Goal: Task Accomplishment & Management: Manage account settings

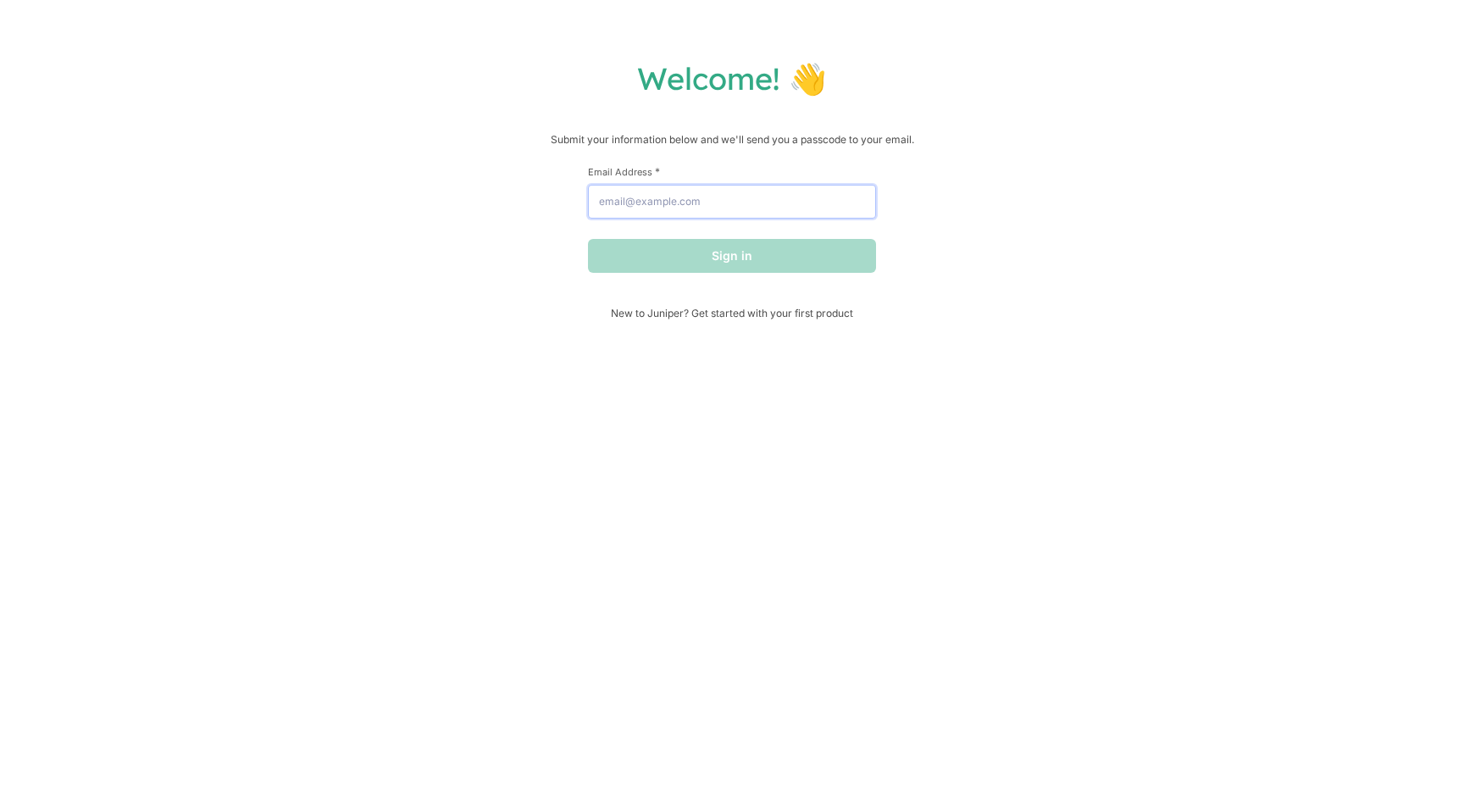
click at [685, 202] on input "Email Address *" at bounding box center [732, 202] width 288 height 34
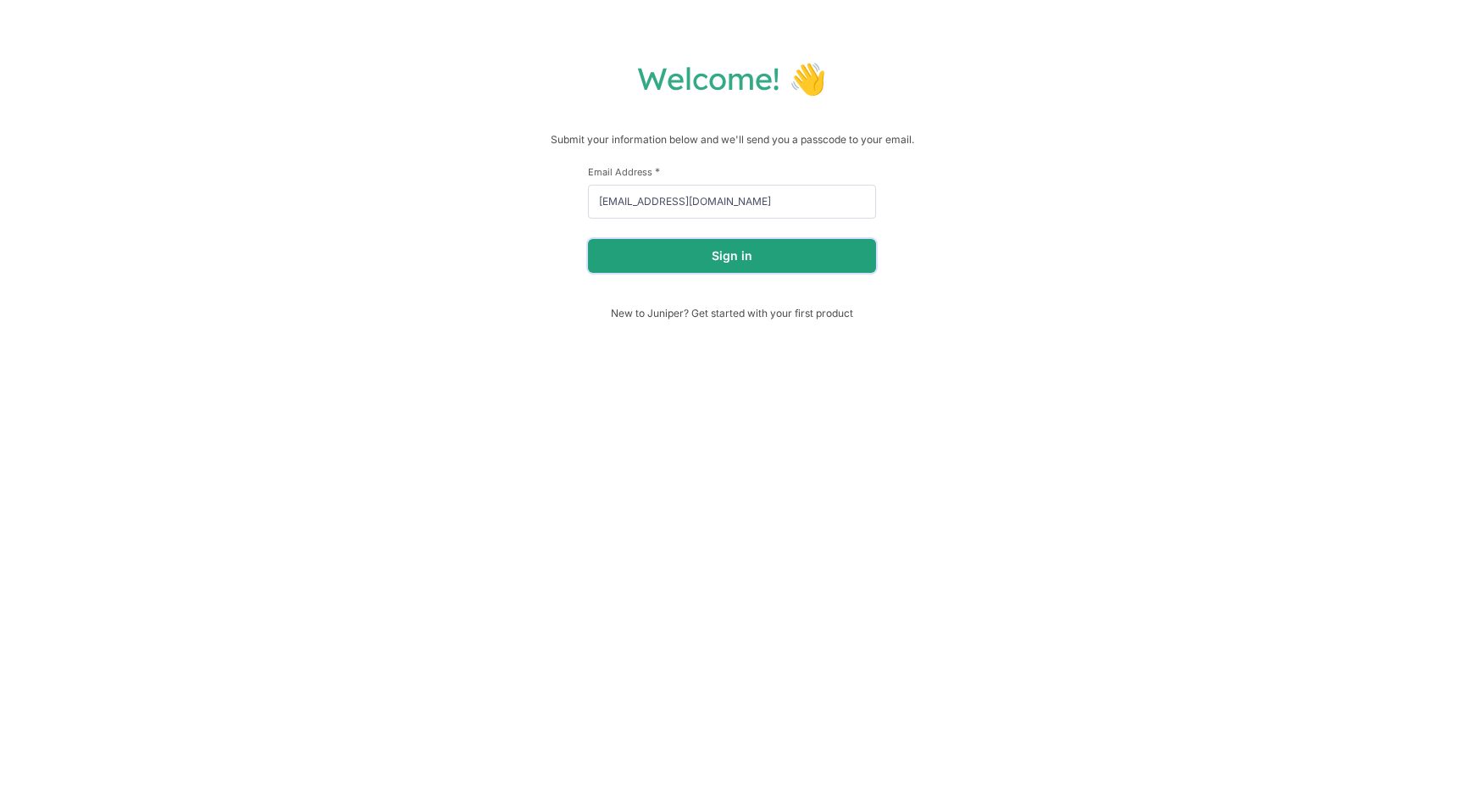
click at [692, 258] on button "Sign in" at bounding box center [732, 256] width 288 height 34
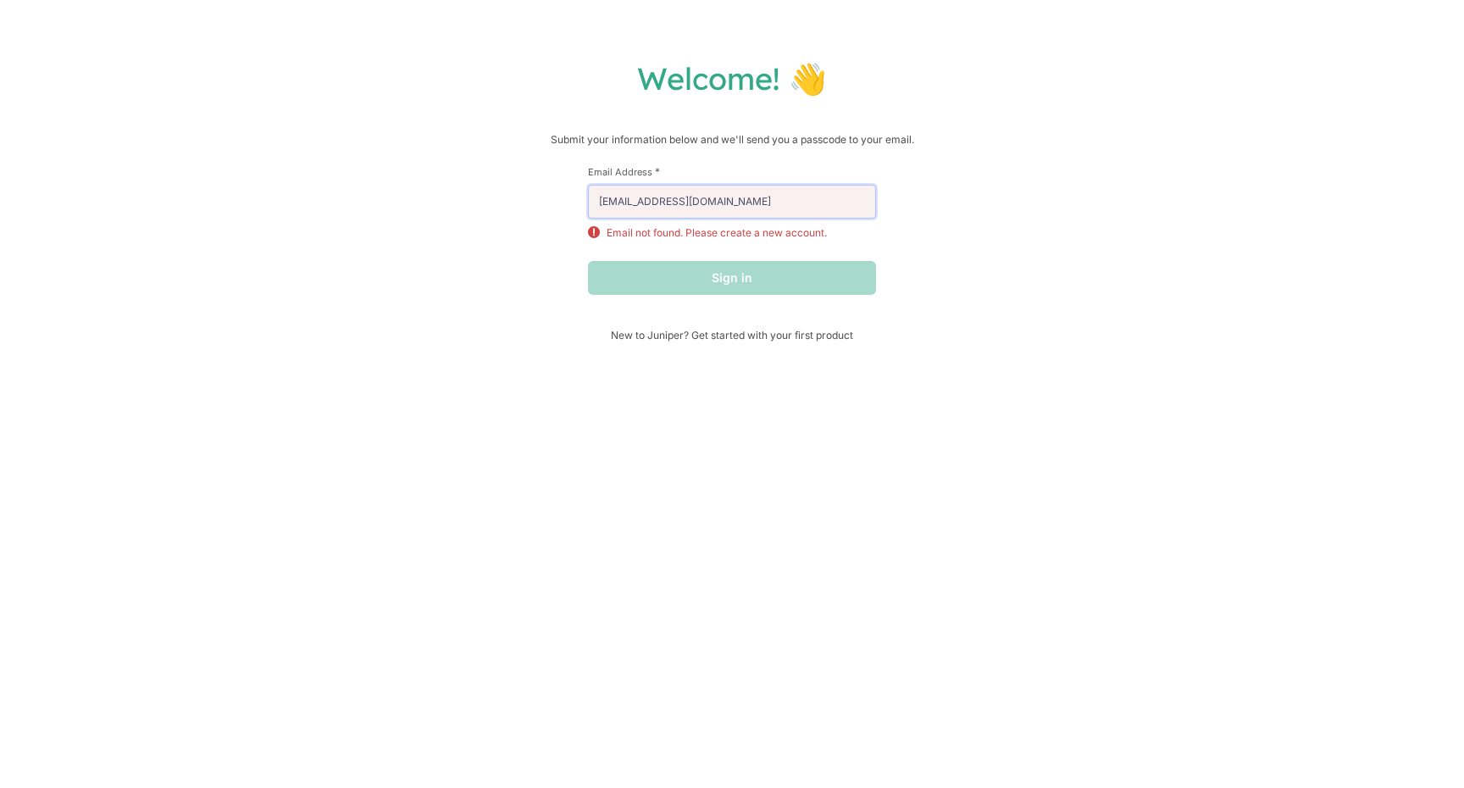
click at [755, 203] on input "[EMAIL_ADDRESS][DOMAIN_NAME]" at bounding box center [732, 202] width 288 height 34
click at [761, 205] on input "[EMAIL_ADDRESS][DOMAIN_NAME]" at bounding box center [732, 202] width 288 height 34
type input "[PERSON_NAME][EMAIL_ADDRESS][PERSON_NAME][DOMAIN_NAME]"
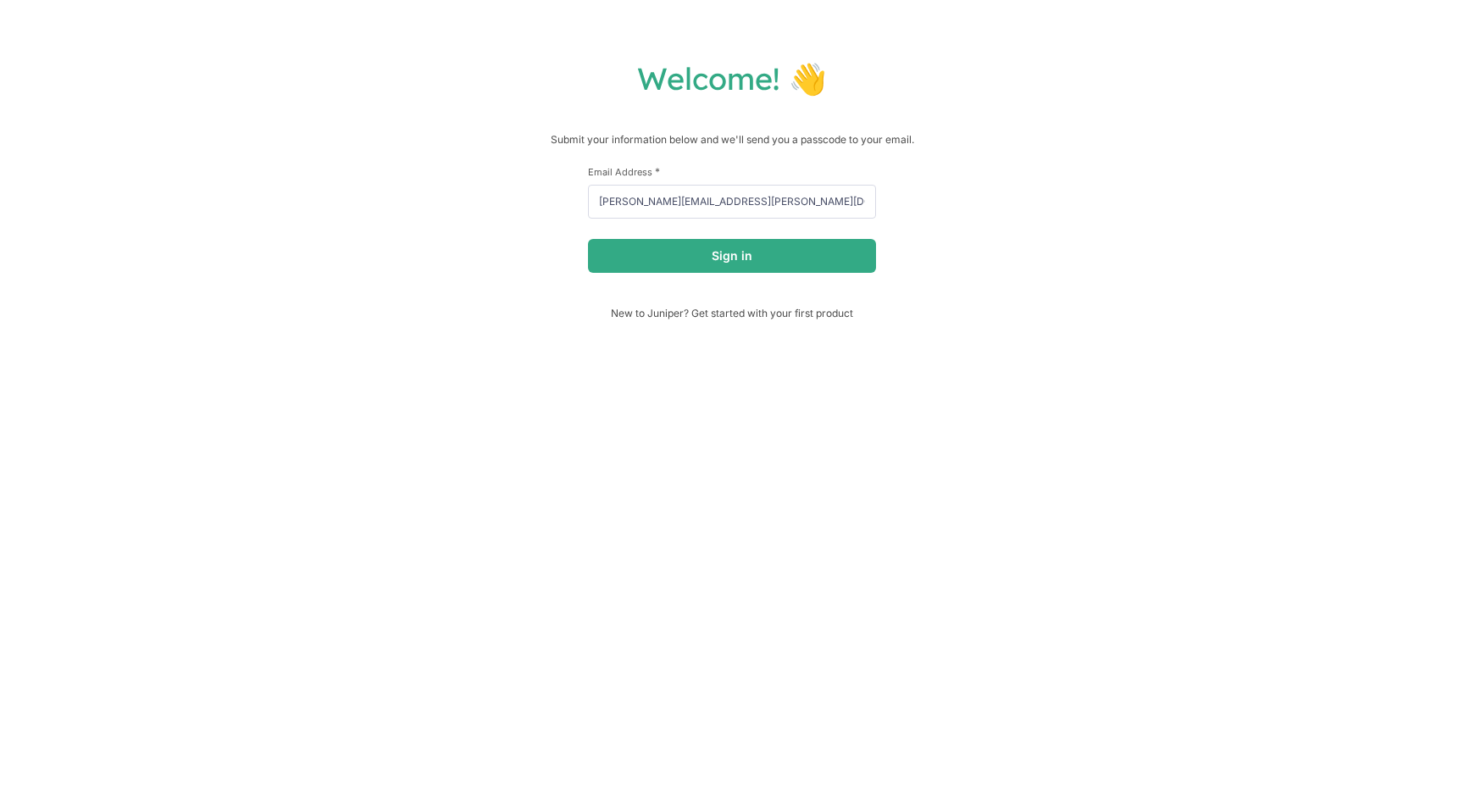
click at [780, 274] on div "First Name * Last Name * Email Address * [PERSON_NAME][EMAIL_ADDRESS][PERSON_NA…" at bounding box center [732, 235] width 288 height 141
click at [793, 248] on button "Sign in" at bounding box center [732, 256] width 288 height 34
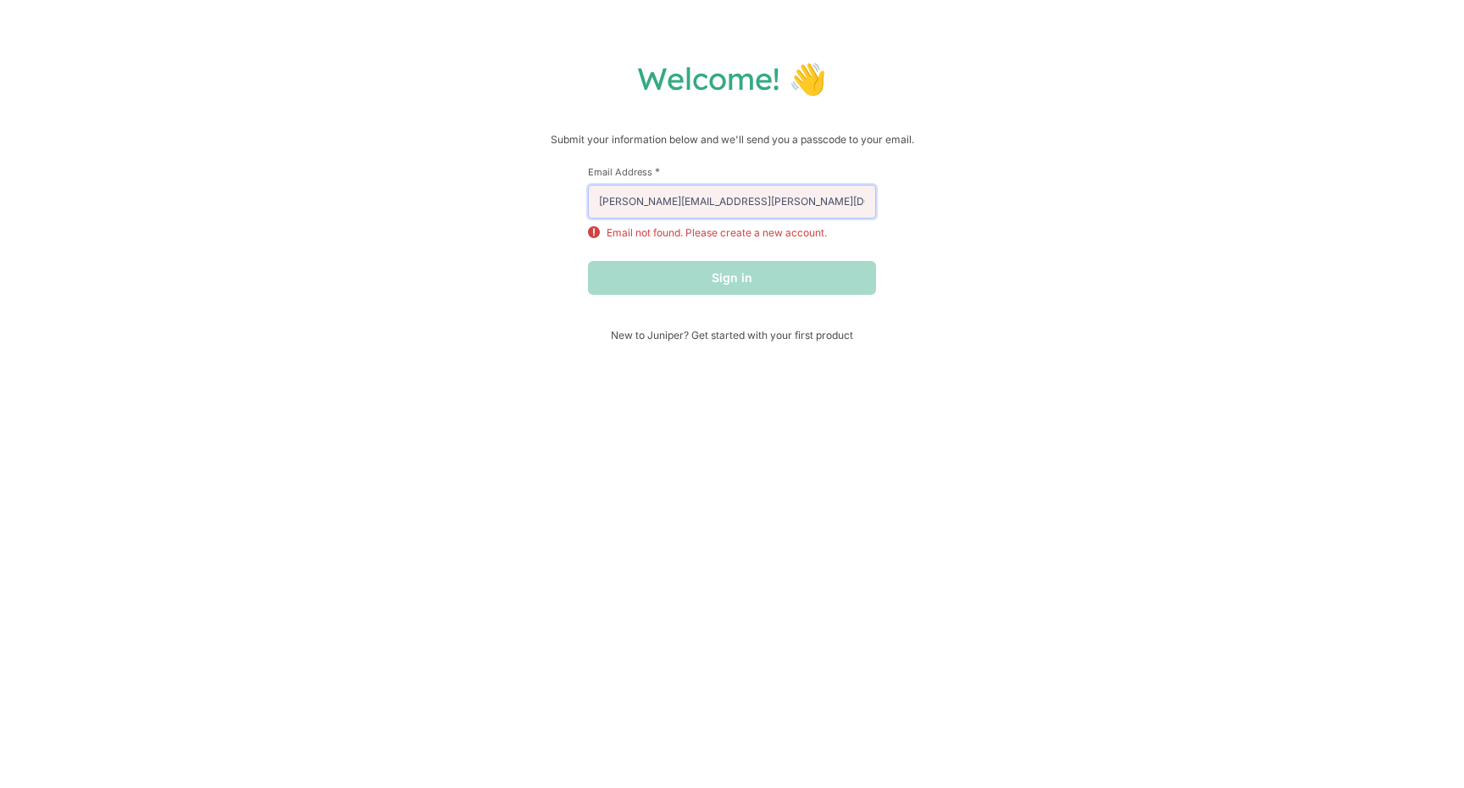
click at [731, 192] on input "[PERSON_NAME][EMAIL_ADDRESS][PERSON_NAME][DOMAIN_NAME]" at bounding box center [732, 202] width 288 height 34
